Goal: Information Seeking & Learning: Check status

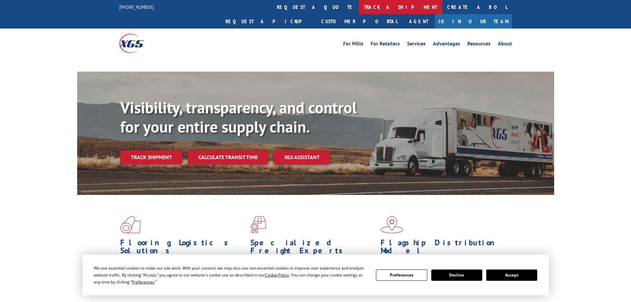
click at [359, 5] on link "track a shipment" at bounding box center [400, 7] width 83 height 14
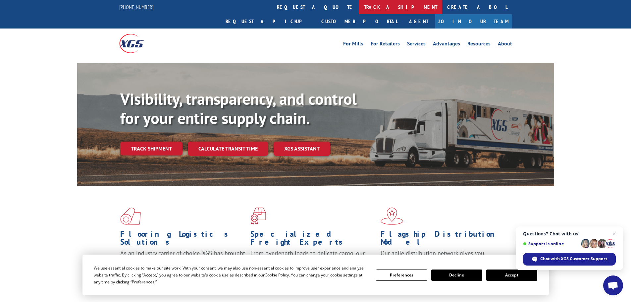
click at [359, 7] on link "track a shipment" at bounding box center [400, 7] width 83 height 14
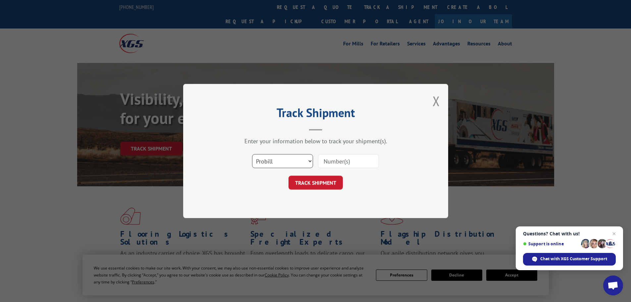
click at [294, 159] on select "Select category... Probill BOL PO" at bounding box center [282, 161] width 61 height 14
select select "bol"
click at [252, 154] on select "Select category... Probill BOL PO" at bounding box center [282, 161] width 61 height 14
click at [330, 159] on input at bounding box center [348, 161] width 61 height 14
paste input "5589562"
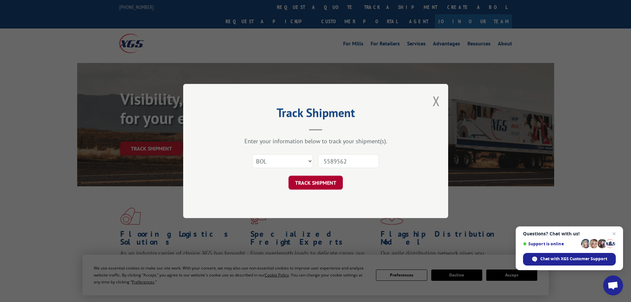
type input "5589562"
click at [326, 183] on button "TRACK SHIPMENT" at bounding box center [316, 183] width 54 height 14
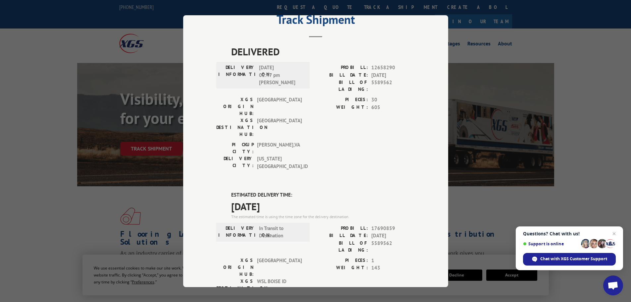
scroll to position [2, 0]
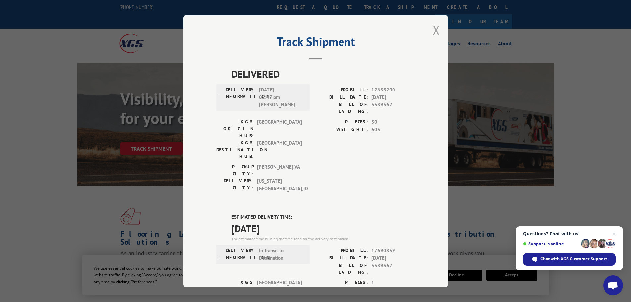
click at [433, 30] on button "Close modal" at bounding box center [436, 30] width 7 height 18
